Goal: Information Seeking & Learning: Learn about a topic

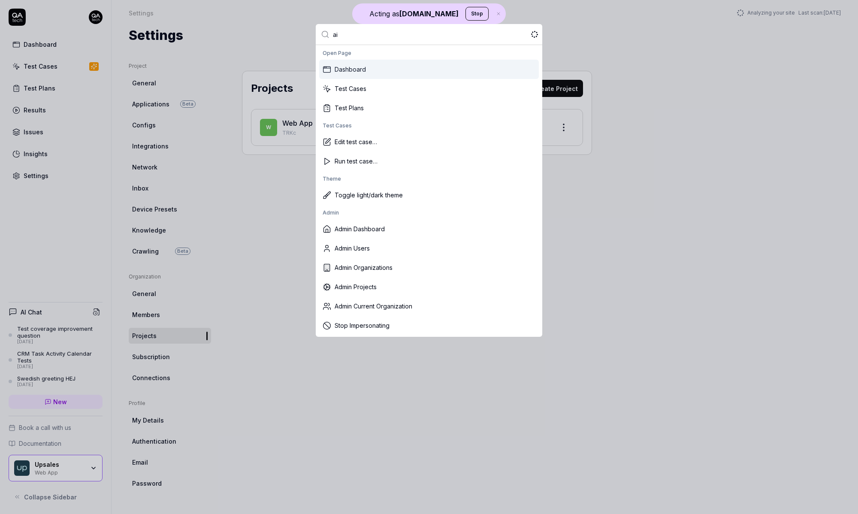
type input "air"
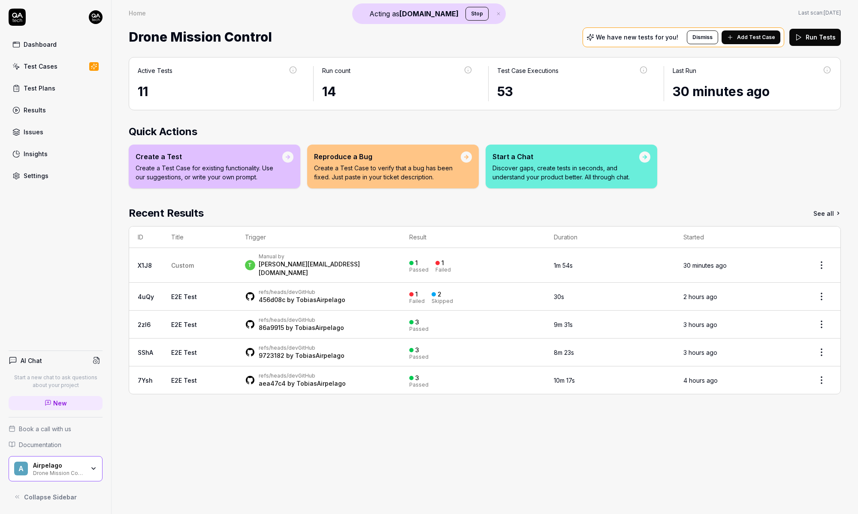
click at [62, 177] on link "Settings" at bounding box center [56, 175] width 94 height 17
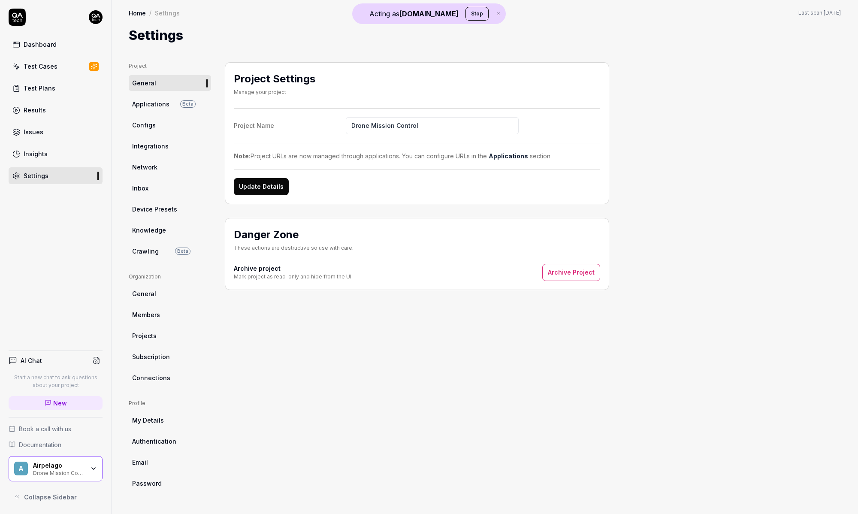
click at [163, 386] on div "Project General Applications Beta Configs Integrations Network Inbox Device Pre…" at bounding box center [170, 279] width 82 height 435
click at [161, 356] on span "Subscription" at bounding box center [151, 356] width 38 height 9
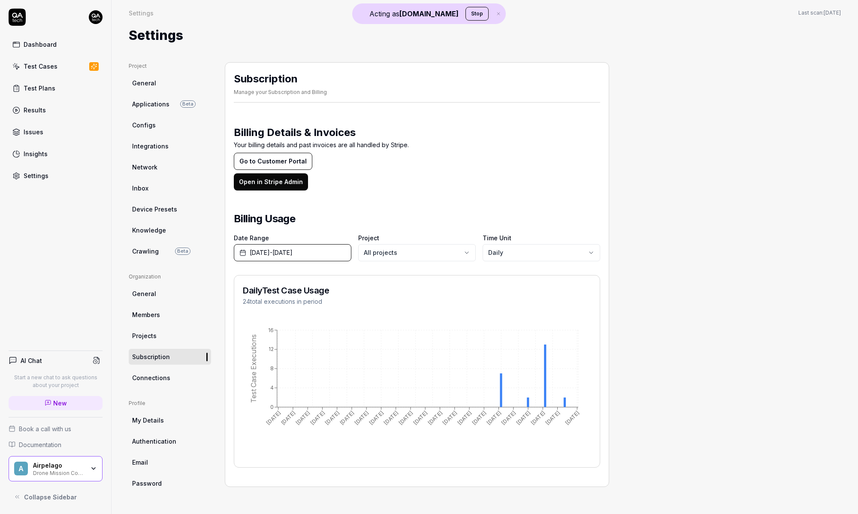
click at [88, 224] on div "Dashboard Test Cases Test Plans Results Issues Insights Settings AI Chat Start …" at bounding box center [56, 257] width 112 height 514
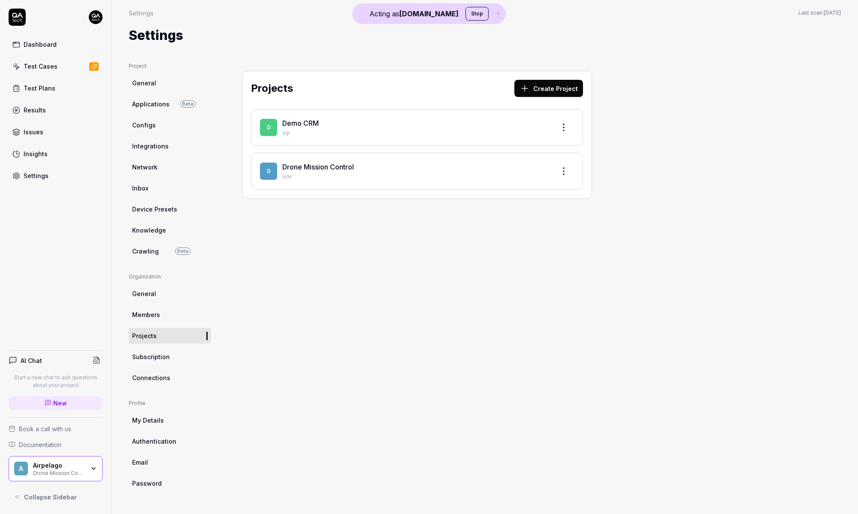
click at [157, 249] on span "Crawling" at bounding box center [145, 251] width 27 height 9
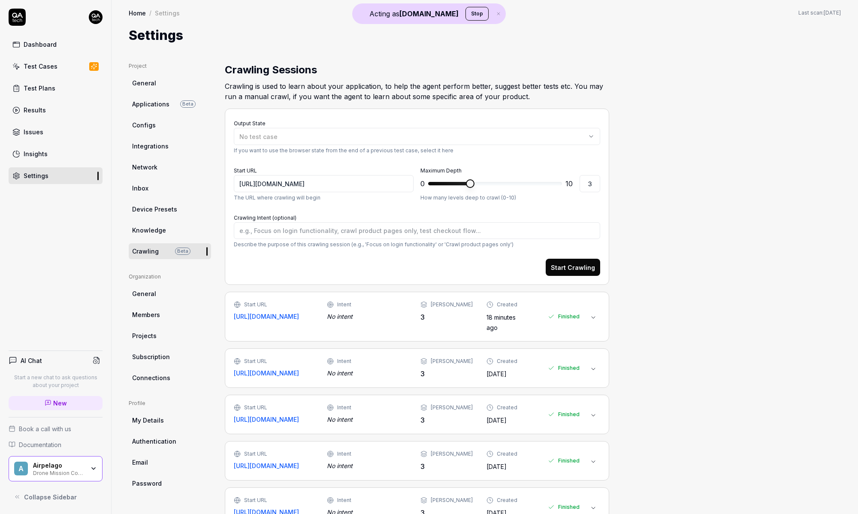
click at [400, 88] on h2 "Crawling is used to learn about your application, to help the agent perform bet…" at bounding box center [417, 90] width 384 height 24
